Goal: Task Accomplishment & Management: Complete application form

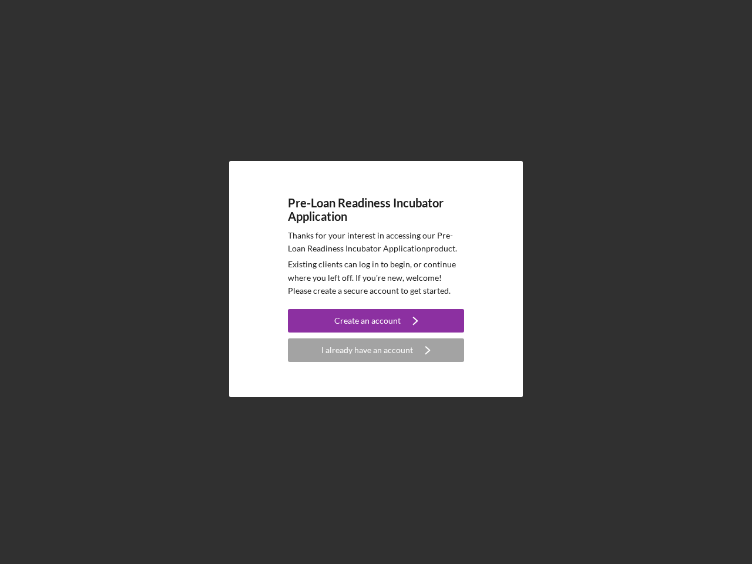
click at [376, 282] on p "Existing clients can log in to begin, or continue where you left off. If you're…" at bounding box center [376, 277] width 176 height 39
click at [376, 321] on div "Create an account" at bounding box center [367, 320] width 66 height 23
